Goal: Task Accomplishment & Management: Use online tool/utility

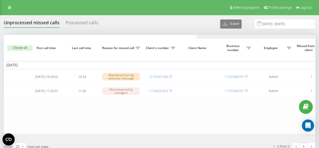
scroll to position [0, 193]
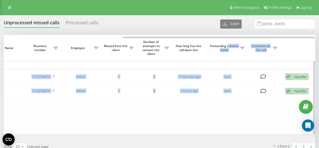
drag, startPoint x: 145, startPoint y: 38, endPoint x: 229, endPoint y: 40, distance: 84.0
click at [229, 40] on div "Choose all First call time Last call time Reason for missed call Client's numbe…" at bounding box center [159, 84] width 311 height 99
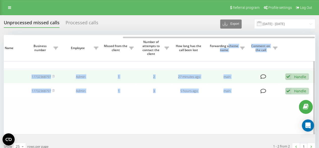
click at [298, 76] on div "Handle" at bounding box center [300, 76] width 12 height 5
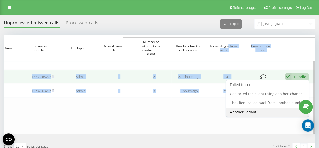
click at [248, 113] on span "Another variant" at bounding box center [243, 111] width 26 height 5
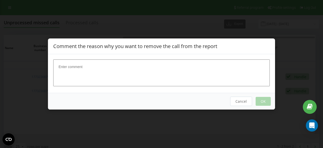
click at [141, 84] on textarea at bounding box center [161, 72] width 216 height 27
type textarea "spam"
click at [267, 103] on button "OK" at bounding box center [262, 101] width 15 height 9
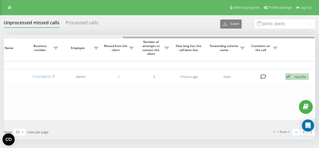
drag, startPoint x: 112, startPoint y: 37, endPoint x: 278, endPoint y: 38, distance: 165.4
click at [276, 35] on div at bounding box center [159, 37] width 311 height 4
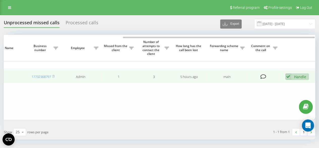
click at [296, 72] on td "Handle Failed to contact Contacted the client using another channel The client …" at bounding box center [297, 76] width 35 height 13
click at [296, 74] on div "Handle" at bounding box center [300, 76] width 12 height 5
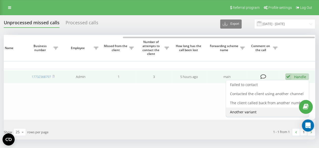
click at [248, 109] on div "Another variant" at bounding box center [267, 111] width 83 height 9
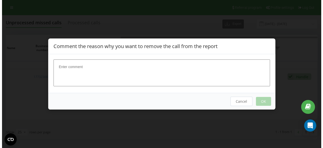
scroll to position [0, 189]
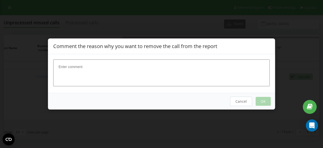
click at [191, 83] on textarea at bounding box center [161, 72] width 216 height 27
click at [70, 79] on textarea at bounding box center [161, 72] width 216 height 27
type textarea "done"
click at [263, 104] on button "OK" at bounding box center [262, 101] width 15 height 9
